Goal: Task Accomplishment & Management: Complete application form

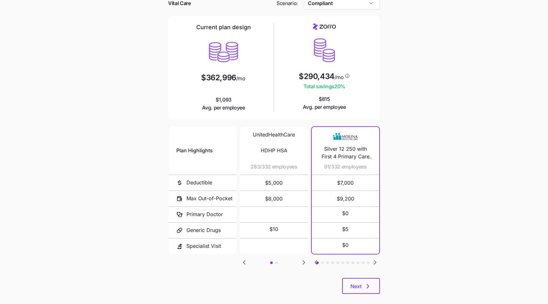
scroll to position [42, 0]
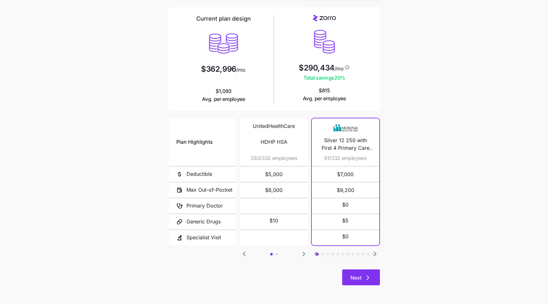
click at [356, 275] on span "Next" at bounding box center [355, 277] width 11 height 8
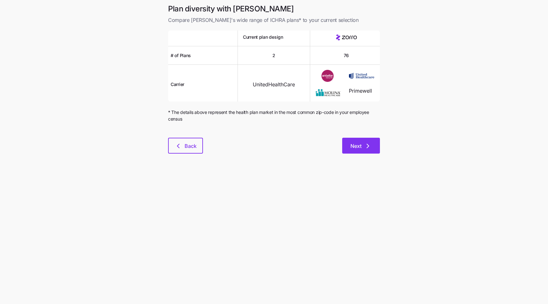
click at [359, 151] on button "Next" at bounding box center [361, 146] width 38 height 16
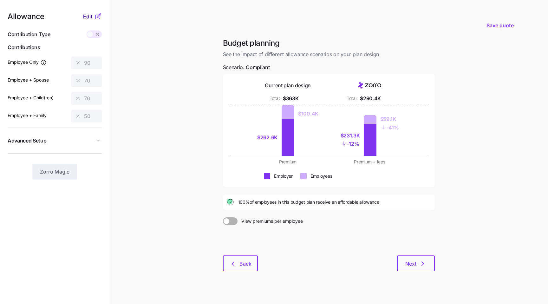
click at [90, 18] on span "Edit" at bounding box center [88, 17] width 10 height 8
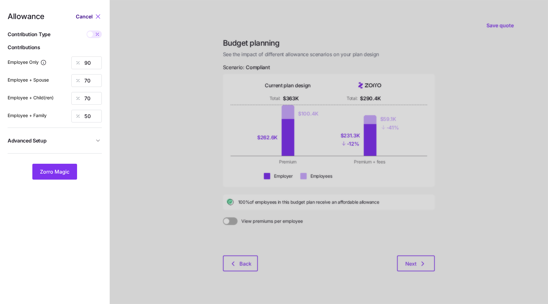
click at [90, 18] on span "Cancel" at bounding box center [84, 17] width 17 height 8
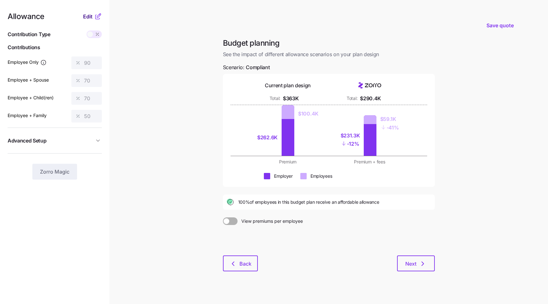
click at [90, 18] on span "Edit" at bounding box center [88, 17] width 10 height 8
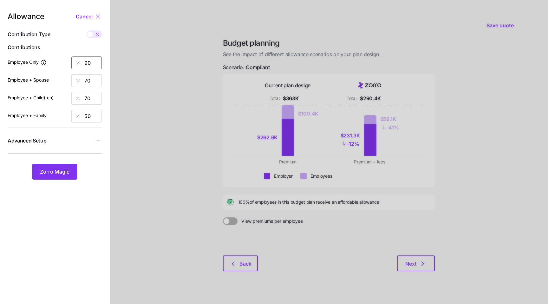
click at [91, 60] on input "90" at bounding box center [86, 62] width 30 height 13
click at [61, 168] on button "Zorro Magic" at bounding box center [54, 171] width 45 height 16
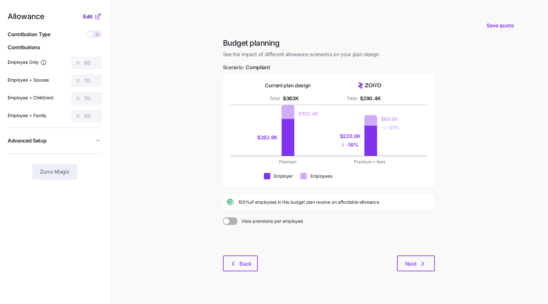
click at [93, 17] on button "Edit" at bounding box center [88, 17] width 11 height 8
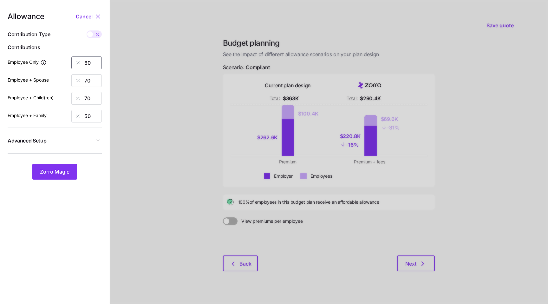
click at [88, 63] on input "80" at bounding box center [86, 62] width 30 height 13
type input "70"
click at [58, 171] on span "Zorro Magic" at bounding box center [54, 172] width 29 height 8
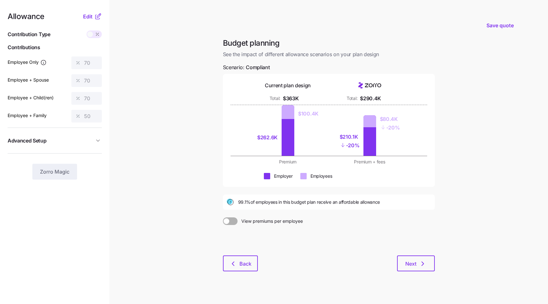
click at [117, 45] on main "Save quote Budget planning See the impact of different allowance scenarios on y…" at bounding box center [274, 155] width 548 height 311
click at [151, 63] on main "Save quote Budget planning See the impact of different allowance scenarios on y…" at bounding box center [274, 155] width 548 height 311
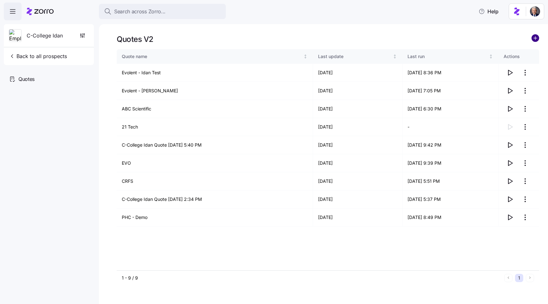
click at [534, 37] on circle "add icon" at bounding box center [534, 38] width 7 height 7
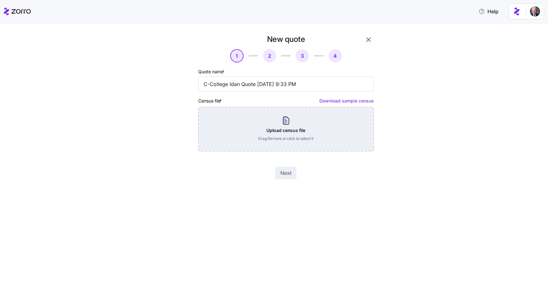
click at [265, 135] on div "Upload census file Drag file here or click to select it" at bounding box center [286, 129] width 176 height 44
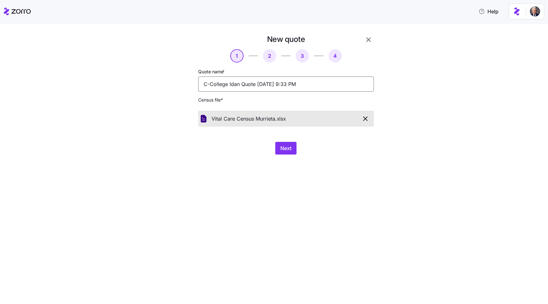
click at [234, 81] on input "C-College Idan Quote [DATE] 9:33 PM" at bounding box center [286, 83] width 176 height 15
type input "Vital Care - Demo Idan"
click at [284, 145] on span "Next" at bounding box center [285, 148] width 11 height 8
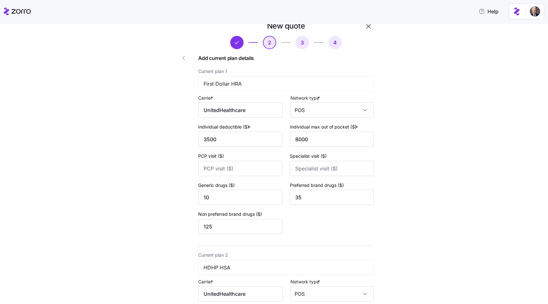
scroll to position [191, 0]
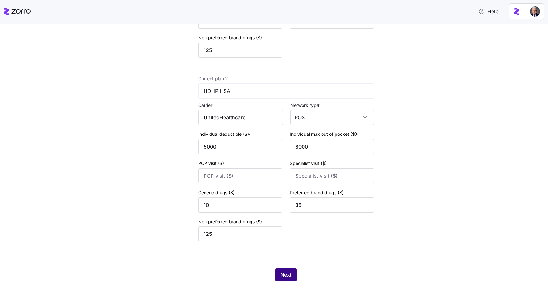
click at [288, 274] on span "Next" at bounding box center [285, 275] width 11 height 8
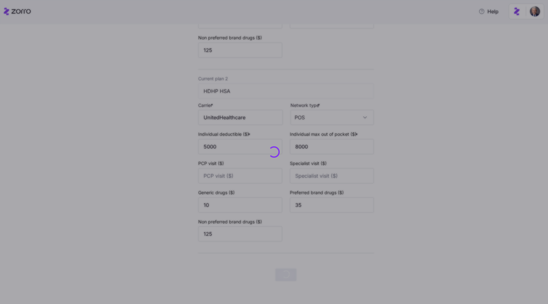
scroll to position [0, 0]
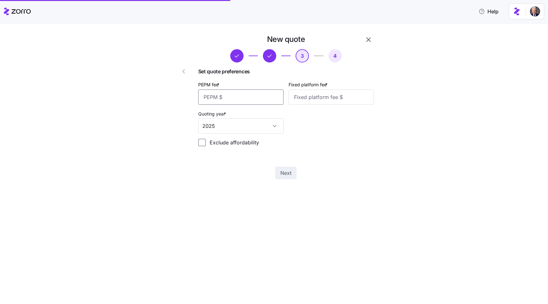
click at [260, 103] on input "PEPM fee *" at bounding box center [240, 96] width 85 height 15
type input "50"
click at [326, 94] on input "Fixed platform fee *" at bounding box center [330, 96] width 85 height 15
